Goal: Task Accomplishment & Management: Manage account settings

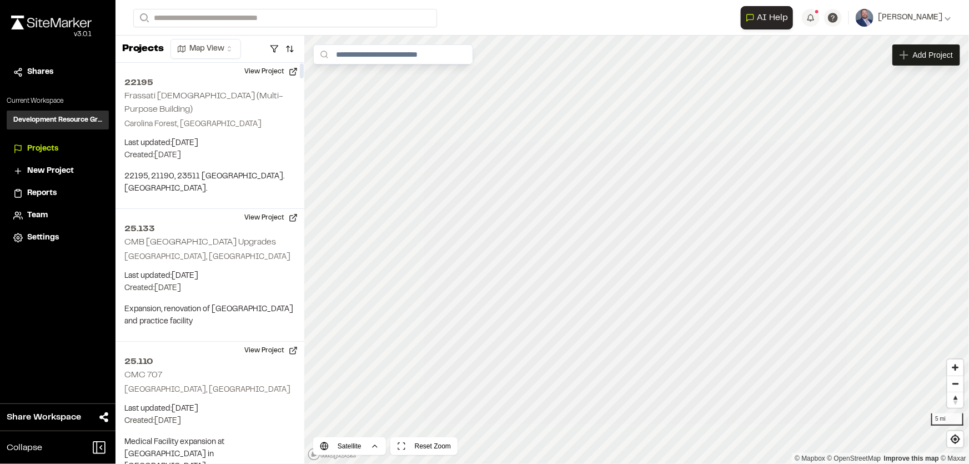
click at [222, 45] on html "Close sidebar v 3.0.1 Shares Current Workspace Development Resource Group DR Pr…" at bounding box center [484, 232] width 969 height 464
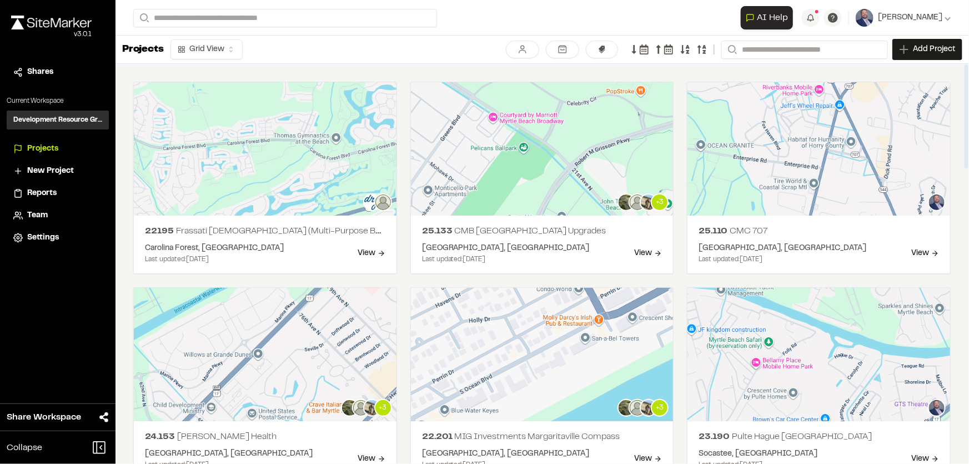
click at [214, 49] on html "Close sidebar v 3.0.1 Shares Current Workspace Development Resource Group DR Pr…" at bounding box center [484, 232] width 969 height 464
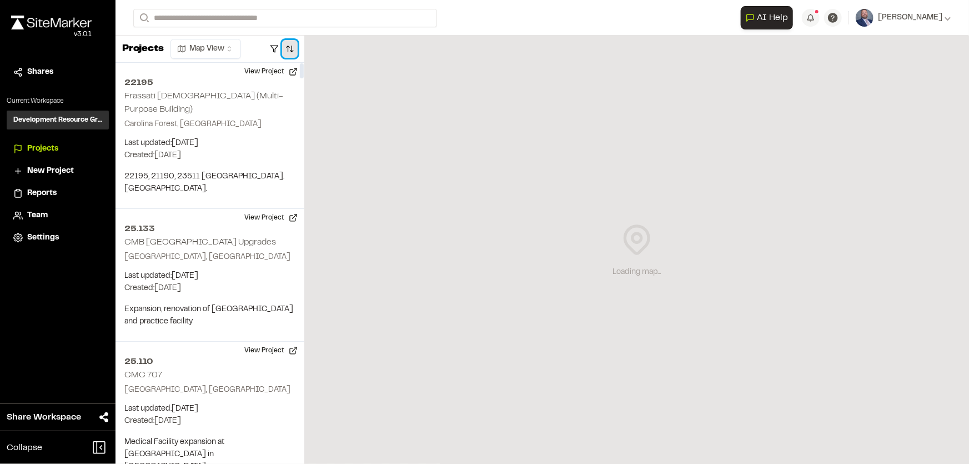
click at [293, 42] on button "button" at bounding box center [290, 49] width 16 height 18
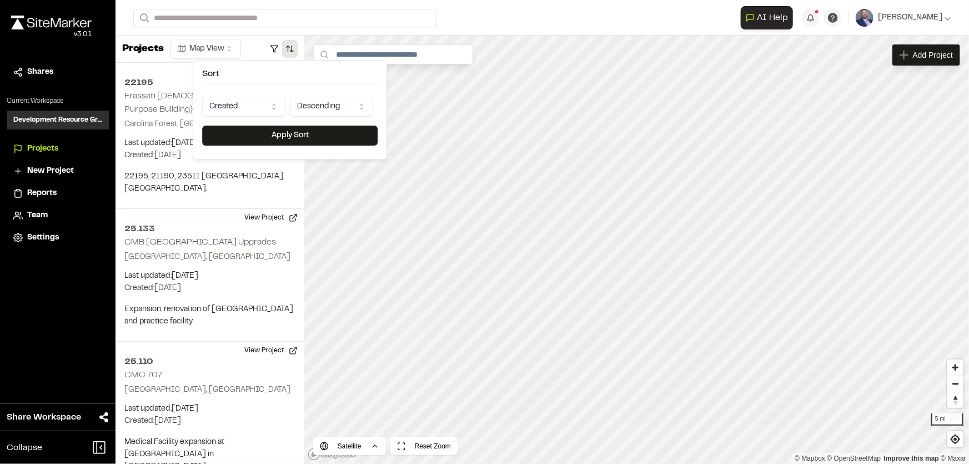
click at [318, 107] on html "Close sidebar v 3.0.1 Shares Current Workspace Development Resource Group DR Pr…" at bounding box center [484, 232] width 969 height 464
click at [254, 93] on html "Close sidebar v 3.0.1 Shares Current Workspace Development Resource Group DR Pr…" at bounding box center [484, 232] width 969 height 464
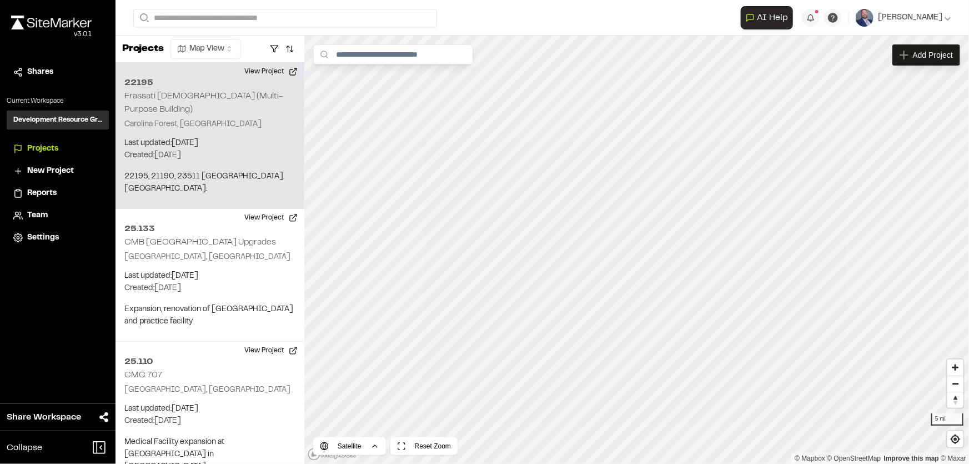
click at [249, 103] on div "22195 Frassati Church (Multi-Purpose Building) Carolina Forest, SC Last updated…" at bounding box center [210, 136] width 189 height 146
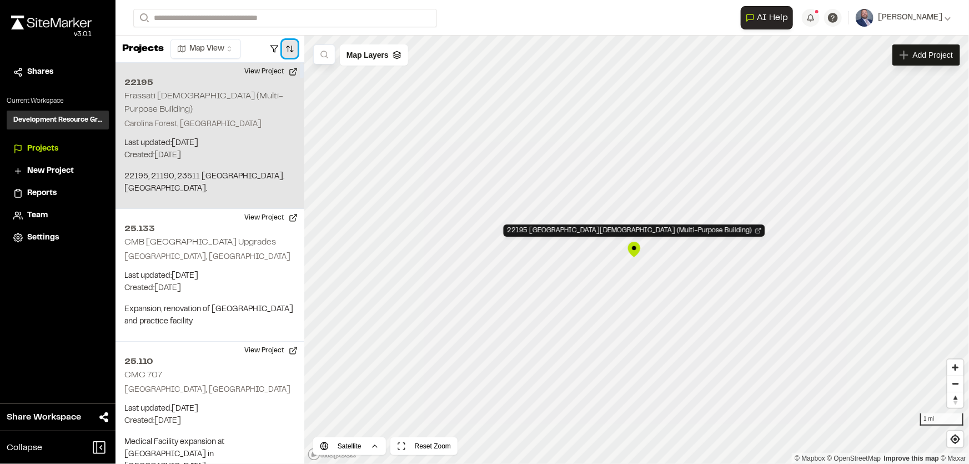
click at [283, 44] on button "button" at bounding box center [290, 49] width 16 height 18
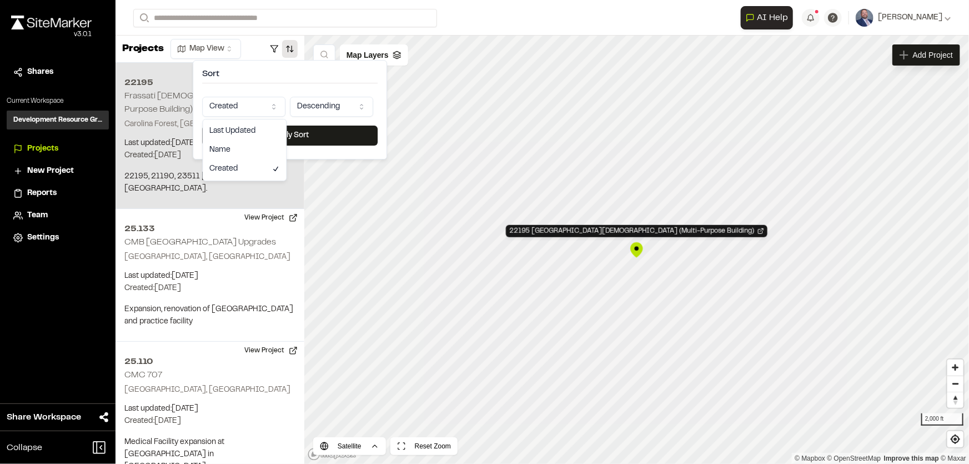
click at [249, 101] on html "Close sidebar v 3.0.1 Shares Current Workspace Development Resource Group DR Pr…" at bounding box center [484, 232] width 969 height 464
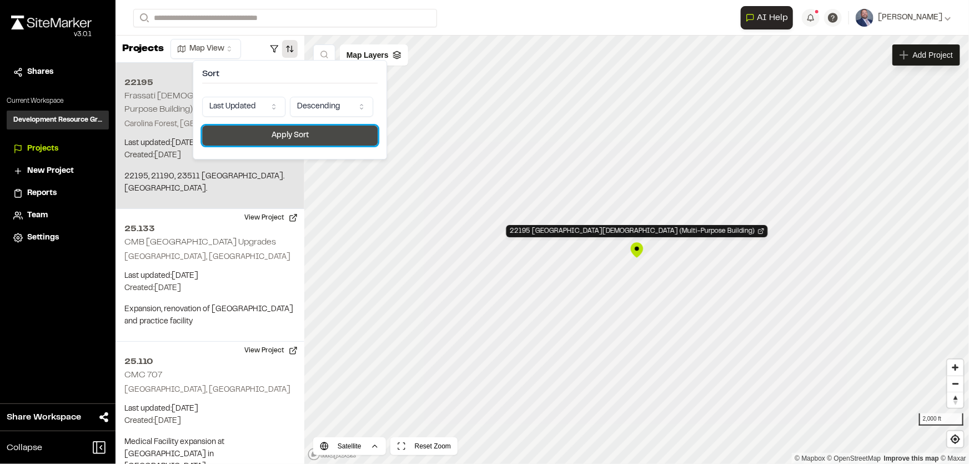
click at [278, 129] on button "Apply Sort" at bounding box center [290, 136] width 176 height 20
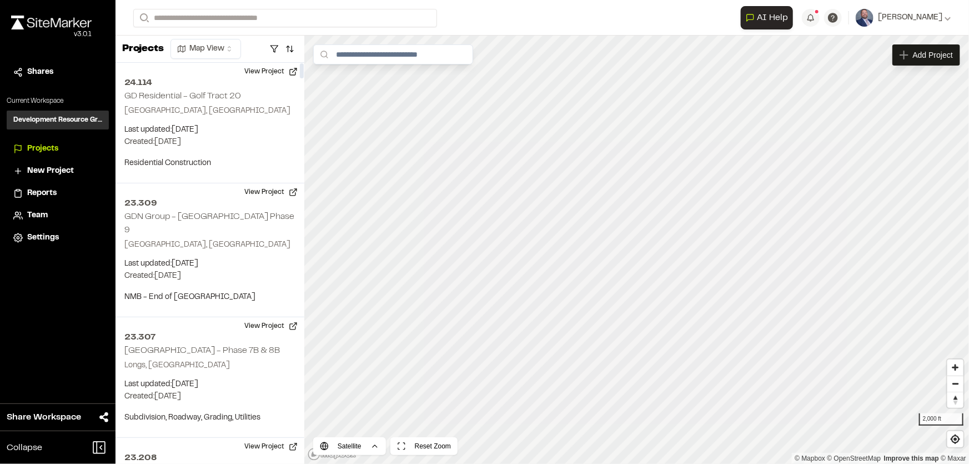
click at [221, 50] on html "Close sidebar v 3.0.1 Shares Current Workspace Development Resource Group DR Pr…" at bounding box center [484, 232] width 969 height 464
click at [207, 45] on html "Close sidebar v 3.0.1 Shares Current Workspace Development Resource Group DR Pr…" at bounding box center [484, 232] width 969 height 464
click at [286, 50] on button "button" at bounding box center [290, 49] width 16 height 18
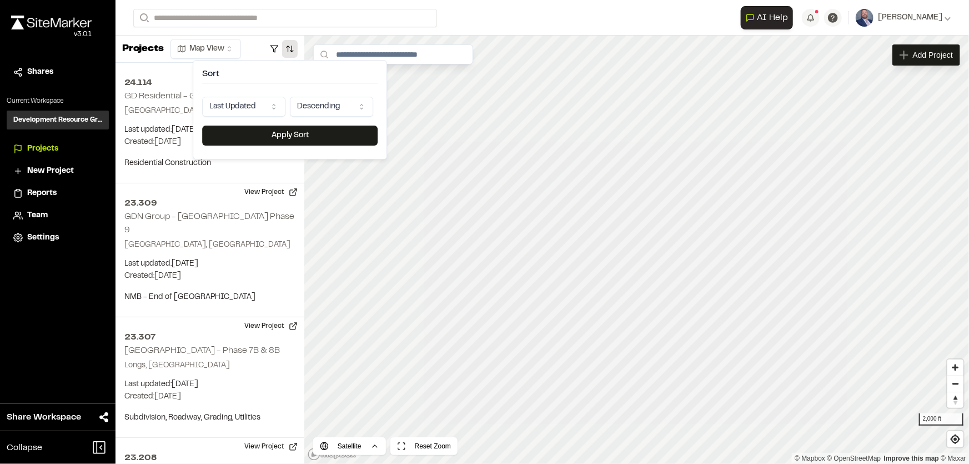
click at [240, 103] on html "Close sidebar v 3.0.1 Shares Current Workspace Development Resource Group DR Pr…" at bounding box center [484, 232] width 969 height 464
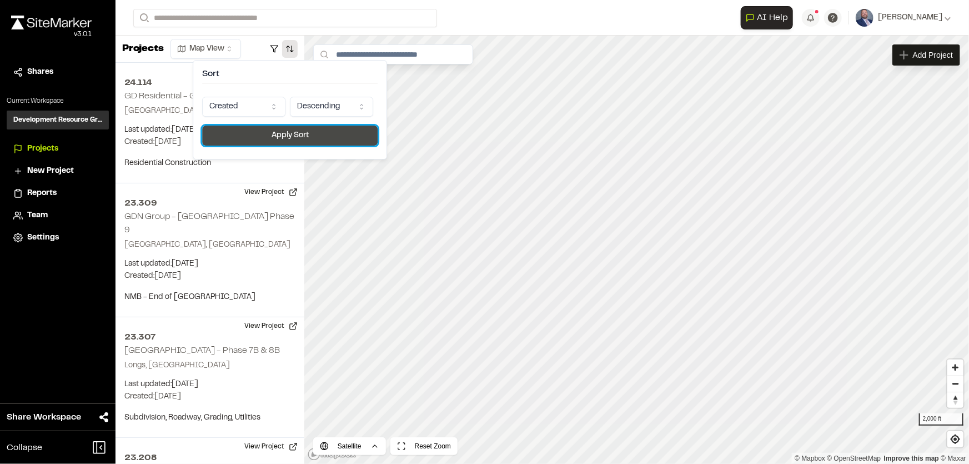
click at [261, 136] on button "Apply Sort" at bounding box center [290, 136] width 176 height 20
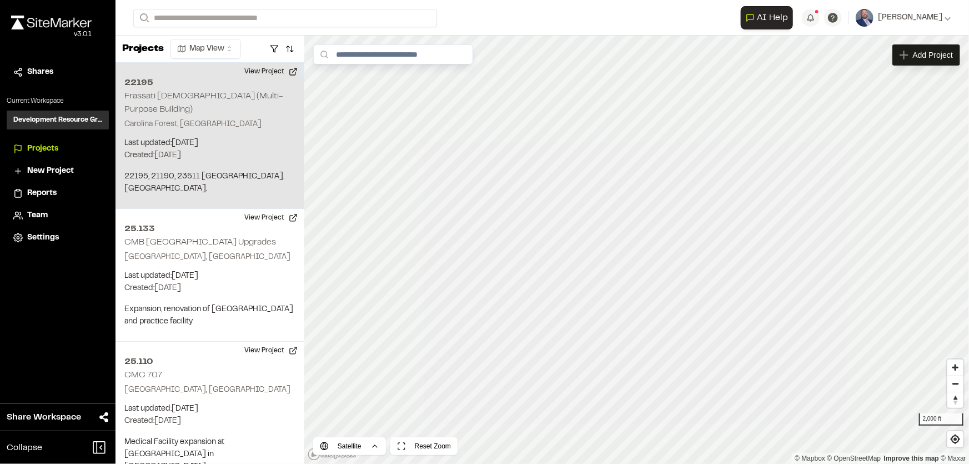
click at [257, 122] on div "22195 Frassati Church (Multi-Purpose Building) Carolina Forest, SC Last updated…" at bounding box center [210, 136] width 189 height 146
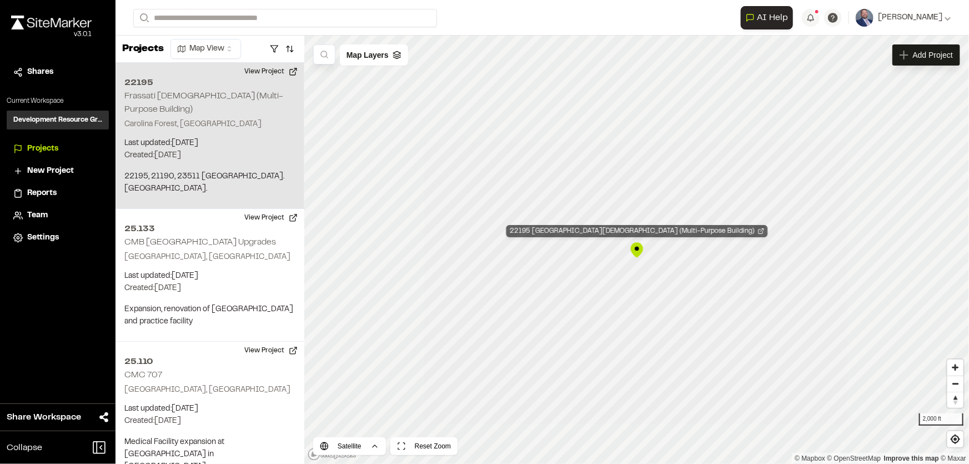
click at [635, 228] on div "22195 Frassati Church (Multi-Purpose Building)" at bounding box center [638, 231] width 262 height 12
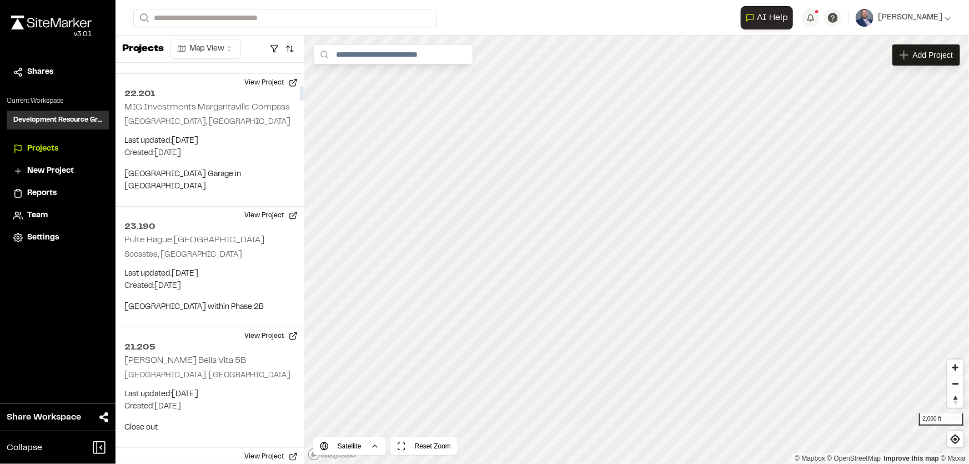
scroll to position [605, 0]
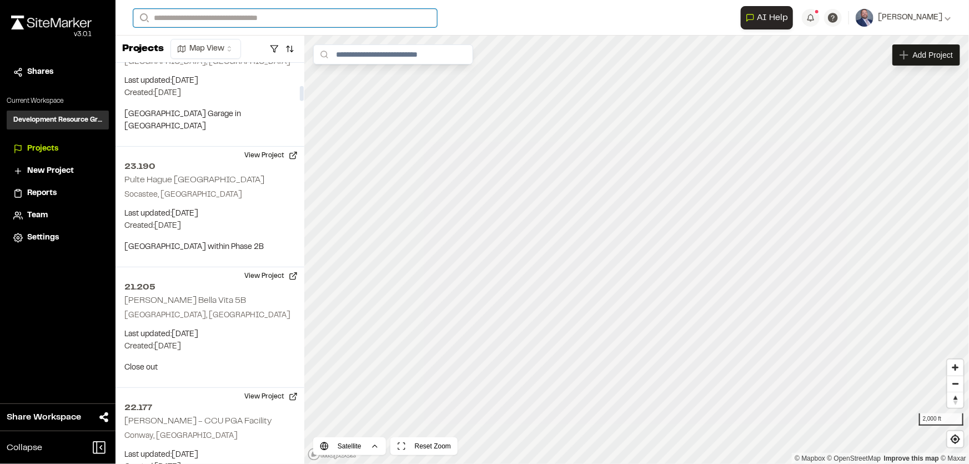
click at [201, 14] on input "Search" at bounding box center [285, 18] width 304 height 18
type input "**********"
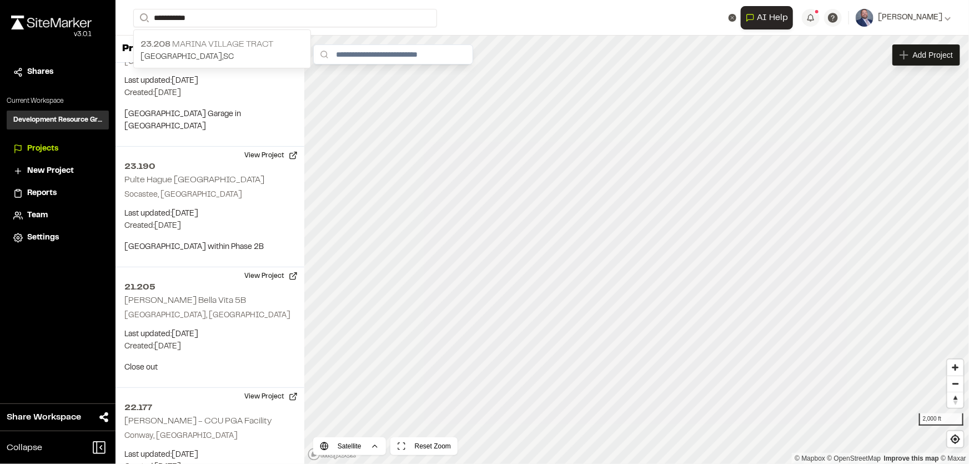
click at [208, 51] on p "Myrtle Beach , SC" at bounding box center [222, 57] width 163 height 12
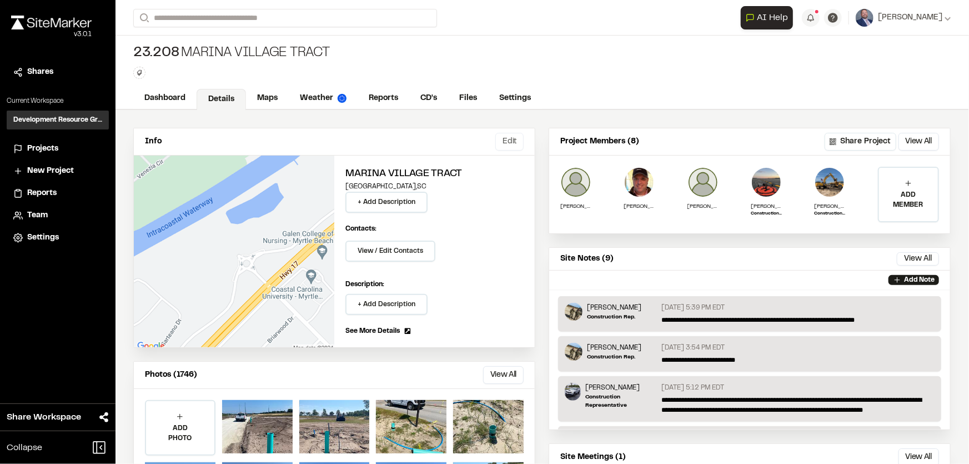
click at [499, 141] on button "Edit" at bounding box center [509, 142] width 28 height 18
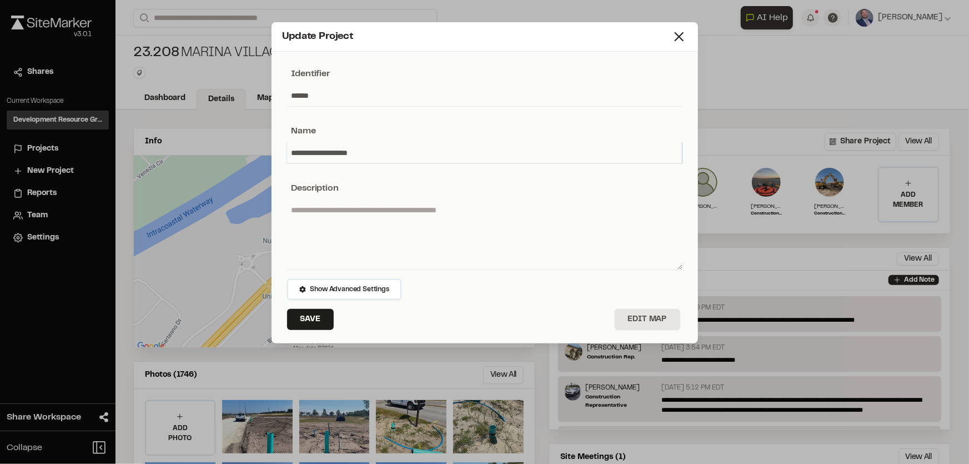
click at [294, 152] on input "**********" at bounding box center [484, 152] width 395 height 21
type input "**********"
click at [305, 320] on button "Save" at bounding box center [310, 319] width 47 height 21
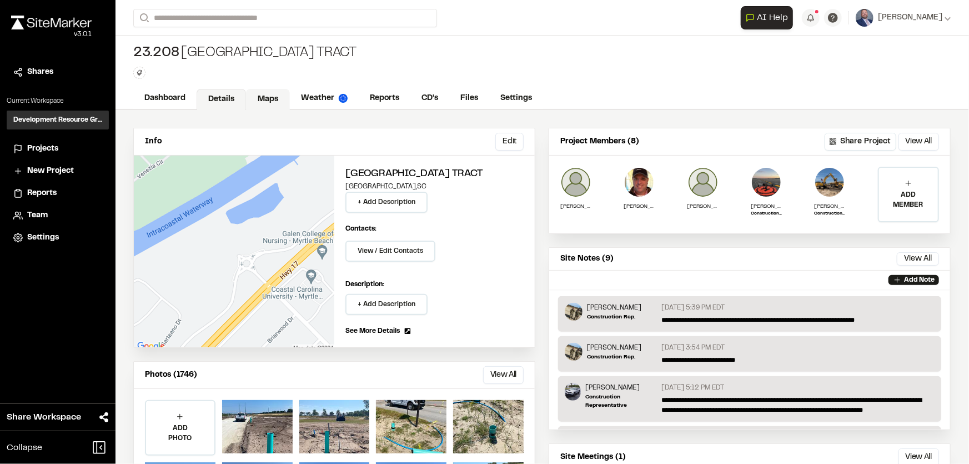
click at [265, 98] on link "Maps" at bounding box center [268, 99] width 44 height 21
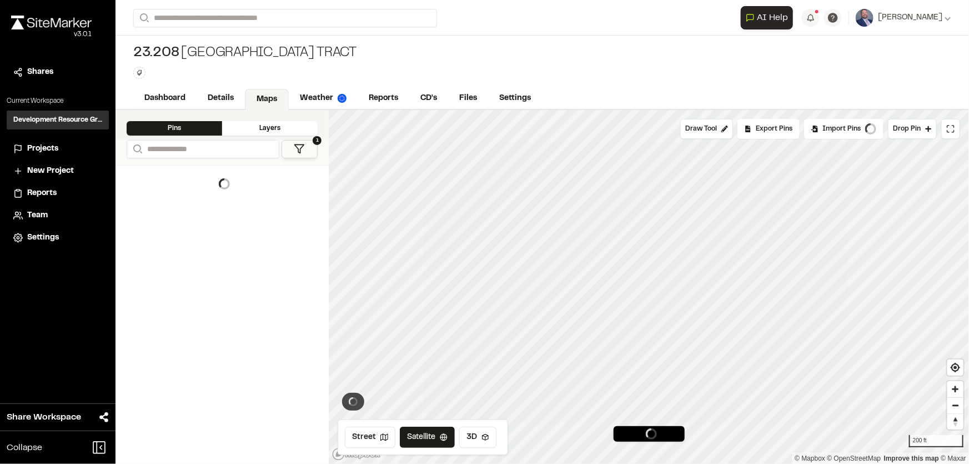
click at [285, 119] on div "Pins Layers" at bounding box center [222, 125] width 213 height 30
click at [284, 123] on div "Layers" at bounding box center [270, 128] width 96 height 14
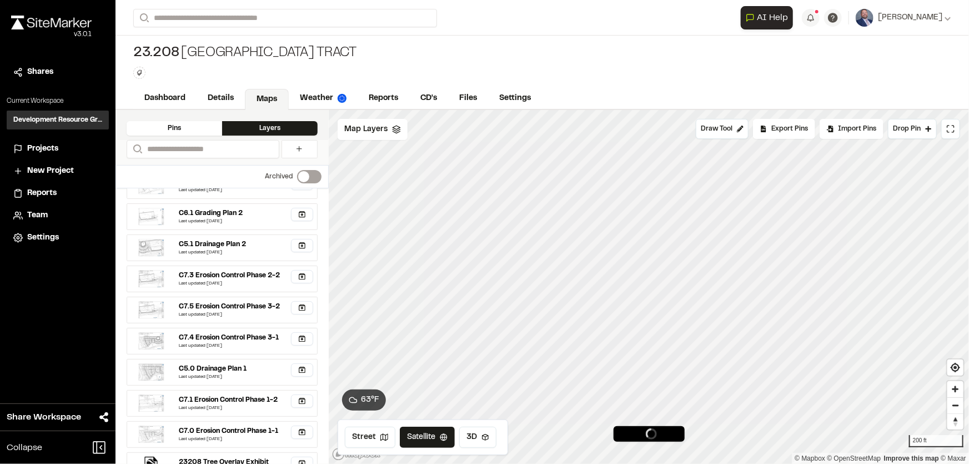
scroll to position [485, 0]
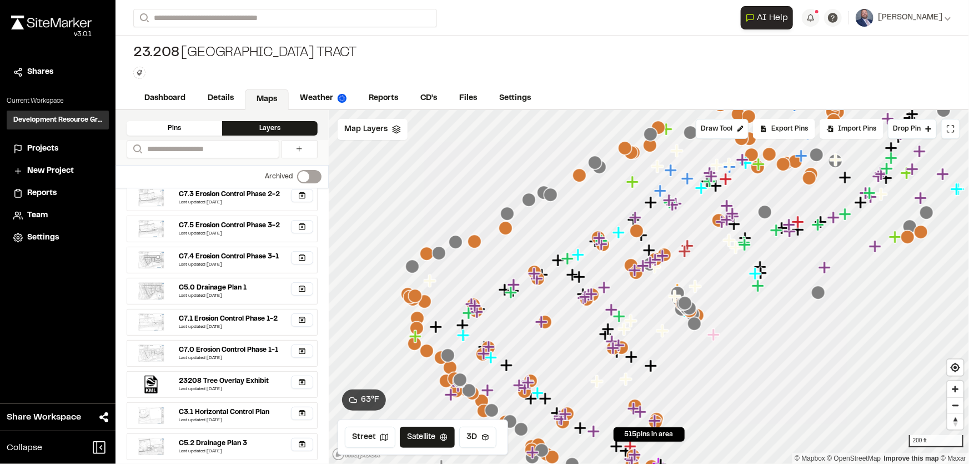
click at [197, 117] on div "Pins Layers" at bounding box center [222, 125] width 213 height 30
click at [439, 96] on link "CD's" at bounding box center [429, 99] width 40 height 21
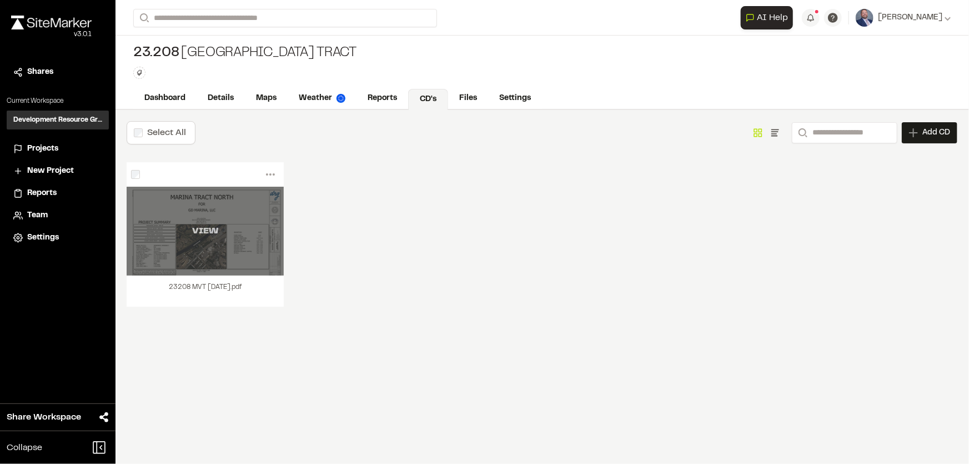
click at [257, 231] on div "VIEW" at bounding box center [205, 230] width 157 height 13
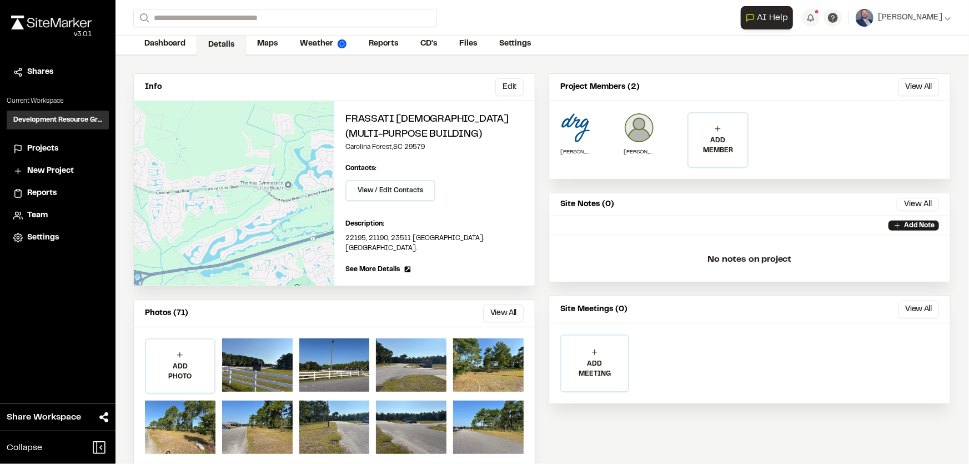
scroll to position [72, 0]
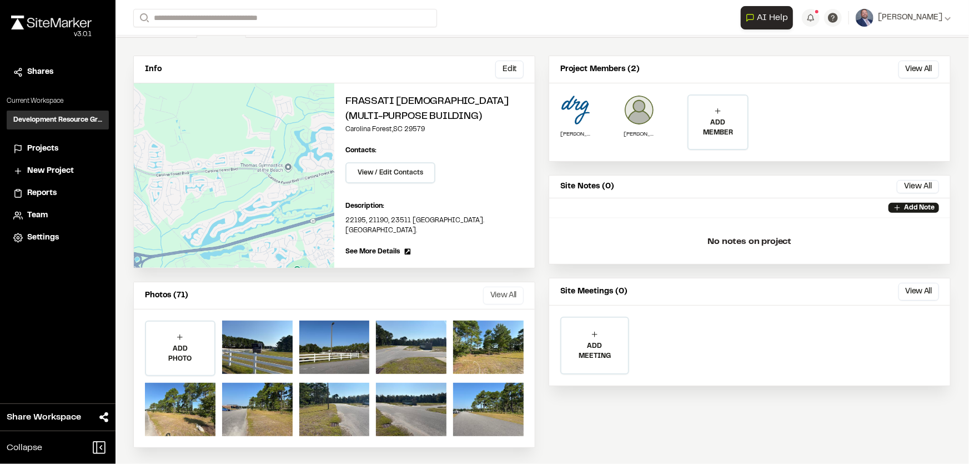
click at [494, 293] on button "View All" at bounding box center [503, 296] width 41 height 18
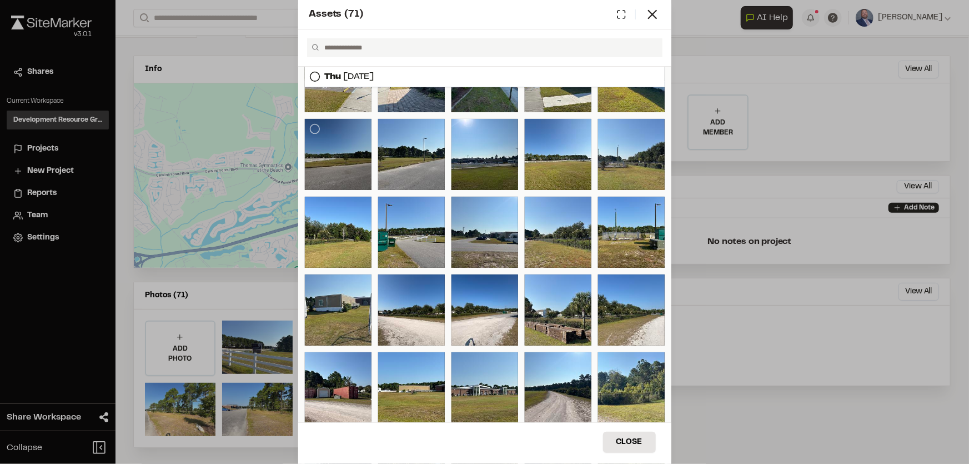
scroll to position [177, 0]
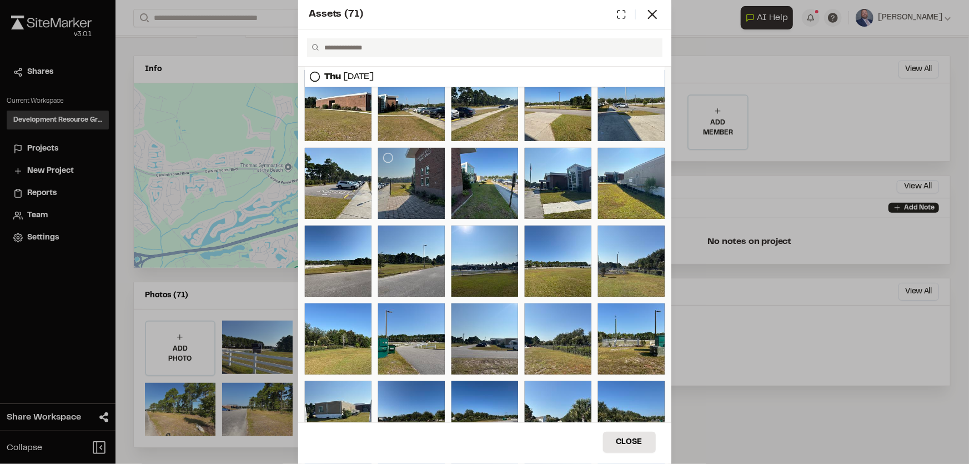
click at [400, 170] on div at bounding box center [411, 183] width 67 height 71
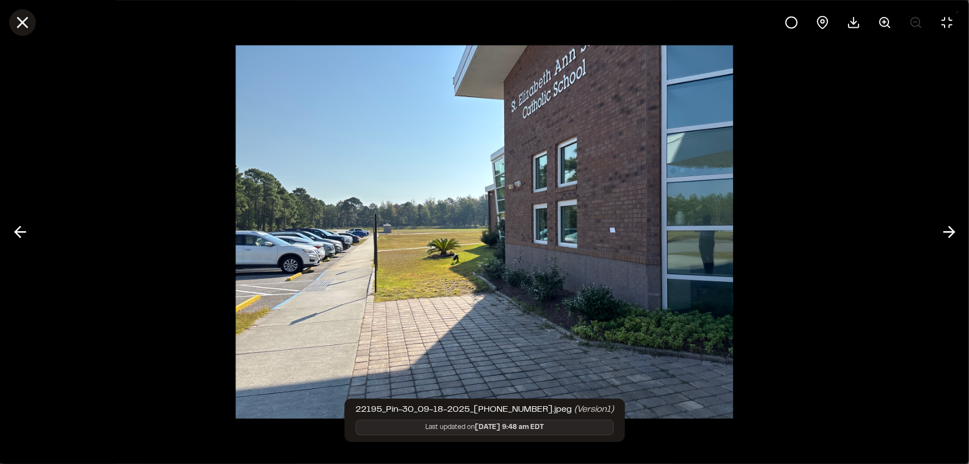
drag, startPoint x: 22, startPoint y: 16, endPoint x: 42, endPoint y: 31, distance: 24.7
click at [22, 16] on icon at bounding box center [22, 22] width 19 height 19
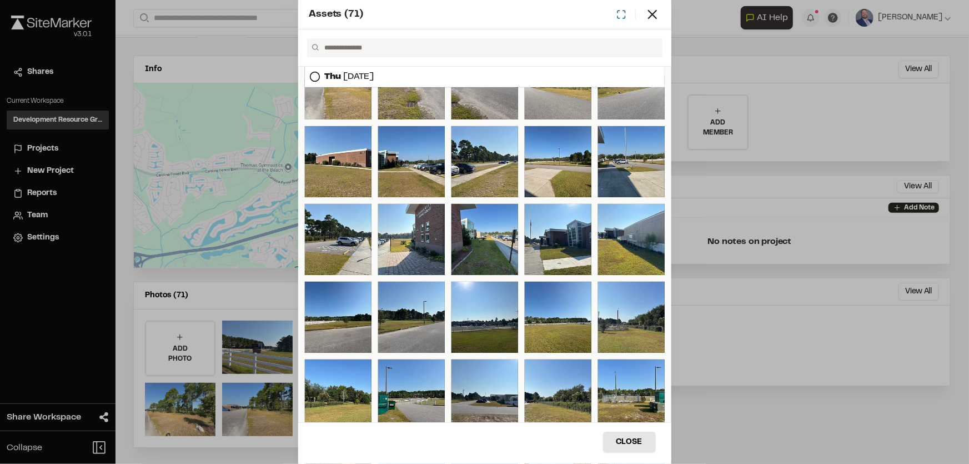
scroll to position [76, 0]
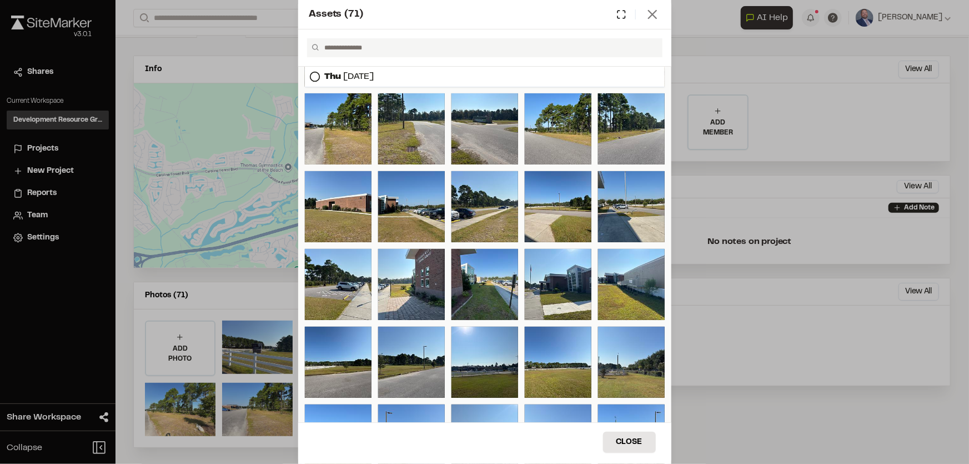
click at [656, 16] on icon at bounding box center [653, 15] width 16 height 16
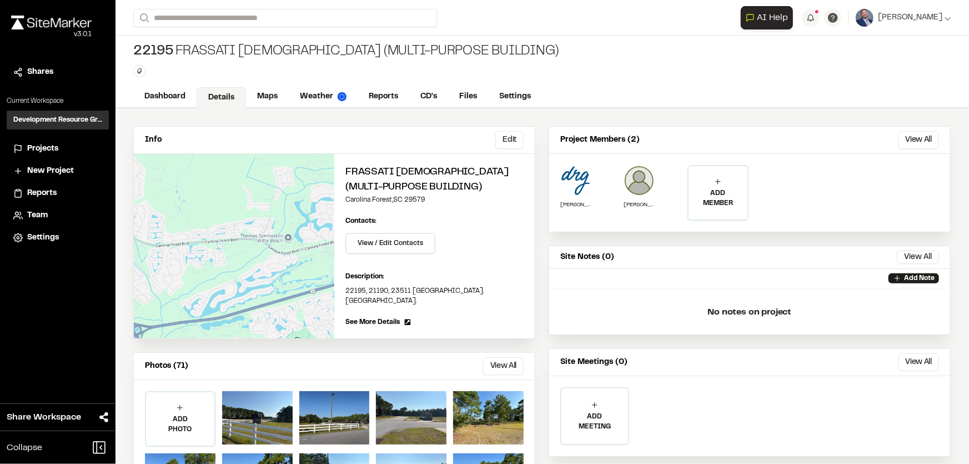
scroll to position [0, 0]
